Goal: Find specific page/section: Locate a particular part of the current website

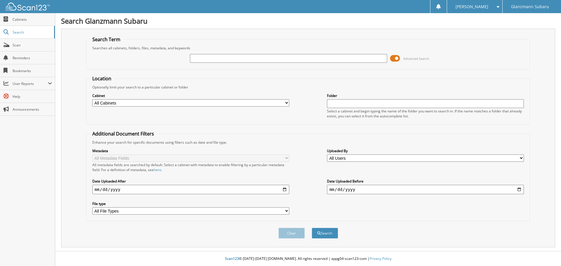
click at [277, 58] on input "text" at bounding box center [288, 58] width 197 height 9
type input "6215388"
click at [312, 228] on button "Search" at bounding box center [325, 233] width 26 height 11
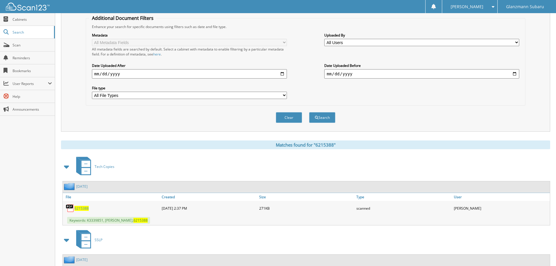
scroll to position [166, 0]
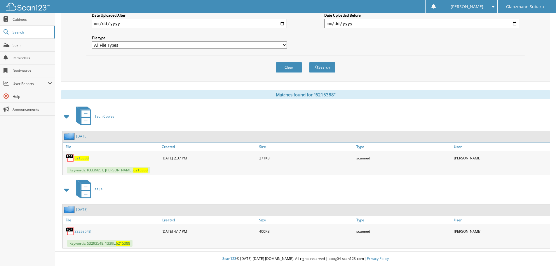
click at [81, 157] on span "6215388" at bounding box center [81, 158] width 14 height 5
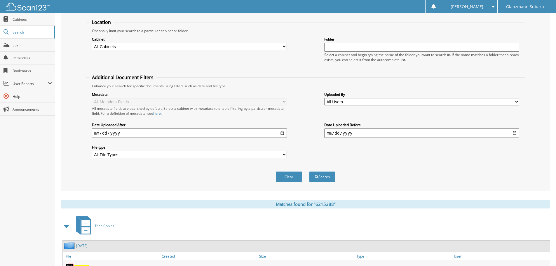
scroll to position [0, 0]
